Goal: Task Accomplishment & Management: Manage account settings

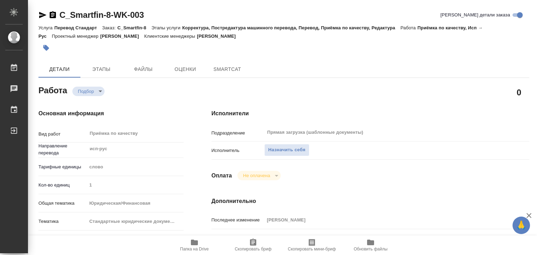
type textarea "x"
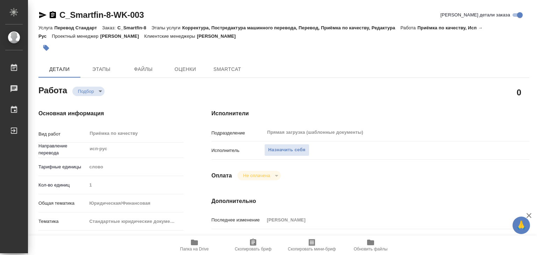
type textarea "x"
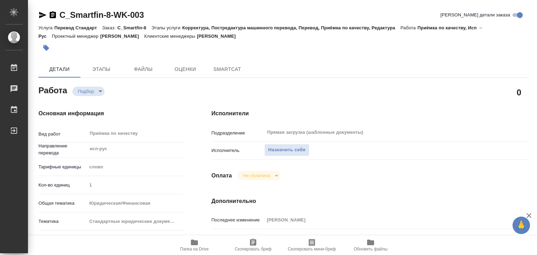
type textarea "x"
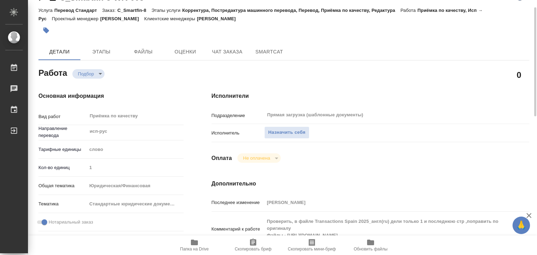
type textarea "x"
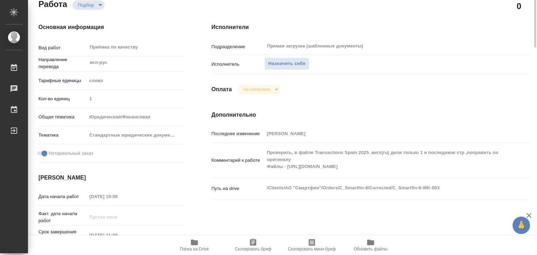
scroll to position [87, 0]
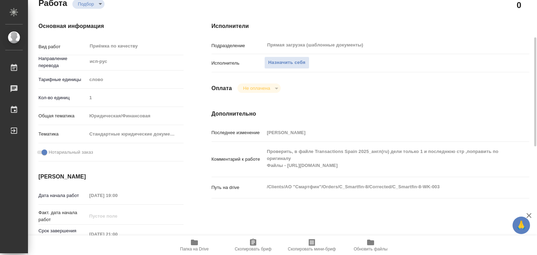
type textarea "x"
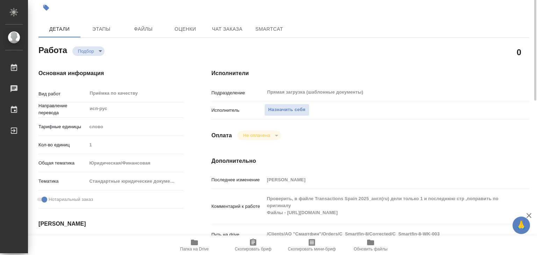
scroll to position [13, 0]
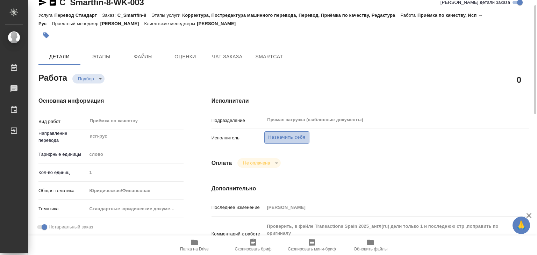
click at [270, 137] on span "Назначить себя" at bounding box center [286, 138] width 37 height 8
type textarea "x"
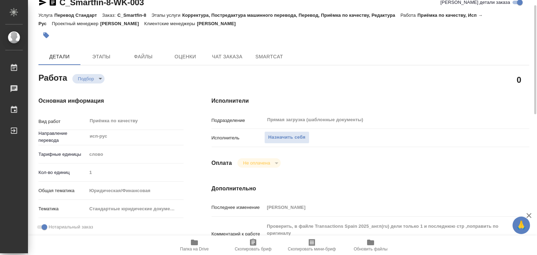
type textarea "x"
